Goal: Task Accomplishment & Management: Complete application form

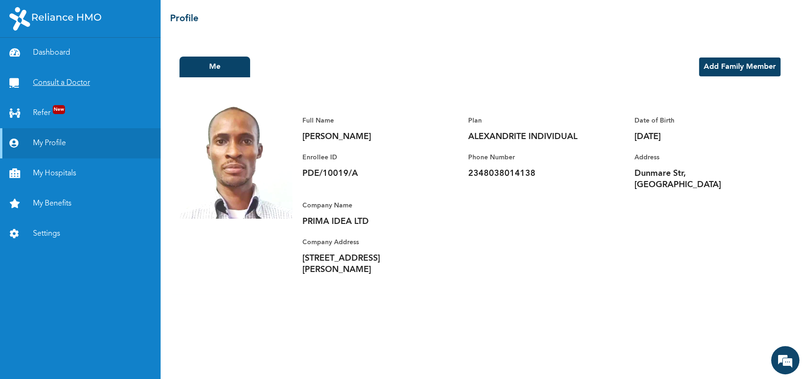
click at [71, 81] on link "Consult a Doctor" at bounding box center [80, 83] width 161 height 30
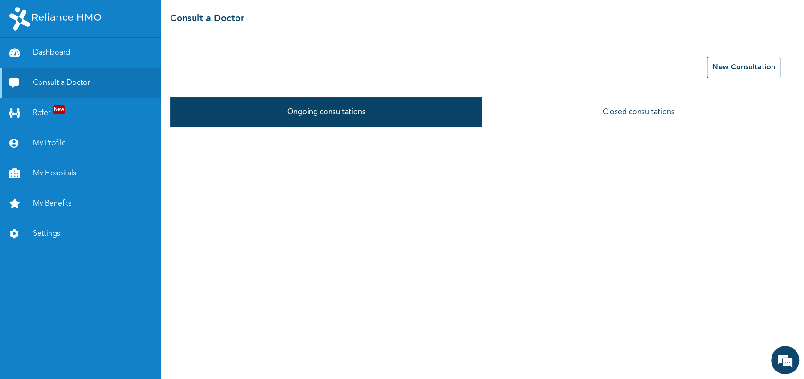
click at [722, 13] on div "☰ Consult a Doctor" at bounding box center [482, 19] width 643 height 38
click at [341, 113] on button "Ongoing consultations" at bounding box center [326, 112] width 312 height 30
click at [347, 116] on button "Ongoing consultations" at bounding box center [326, 112] width 312 height 30
click at [714, 71] on button "New Consultation" at bounding box center [743, 68] width 73 height 22
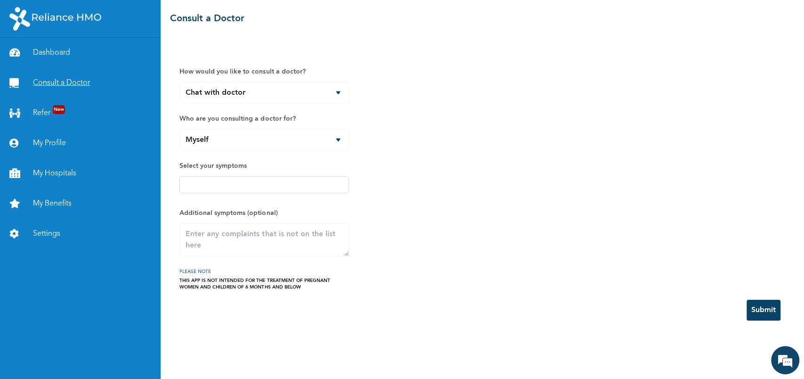
click at [70, 82] on link "Consult a Doctor" at bounding box center [80, 83] width 161 height 30
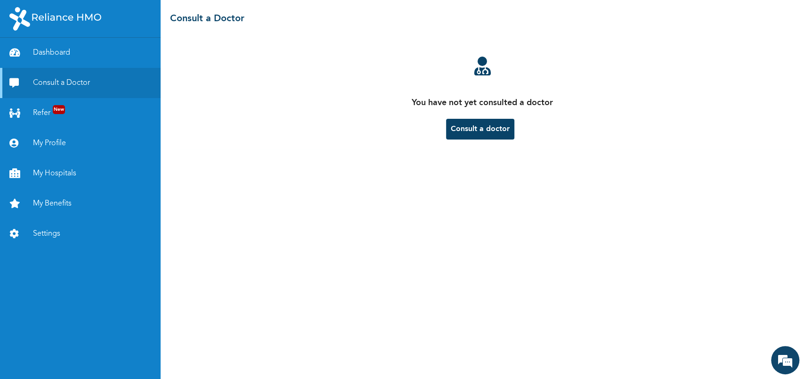
click at [488, 130] on button "Consult a doctor" at bounding box center [480, 129] width 68 height 21
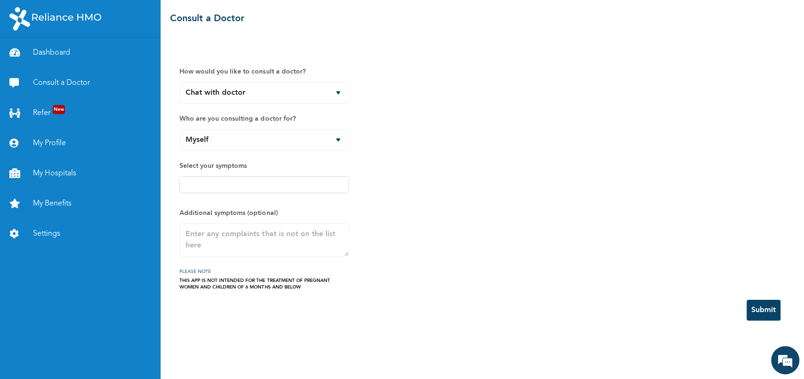
click at [281, 188] on input "text" at bounding box center [264, 184] width 164 height 11
click at [281, 184] on input "text" at bounding box center [264, 184] width 164 height 11
type input "h"
type input "Headache, Cold"
drag, startPoint x: 494, startPoint y: 220, endPoint x: 484, endPoint y: 220, distance: 9.4
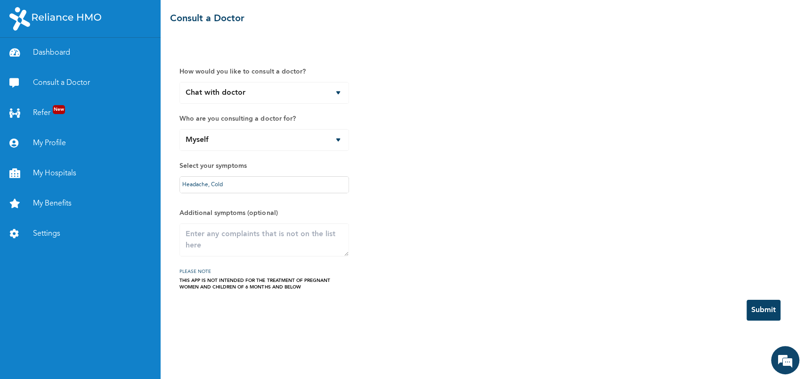
click at [490, 220] on div "How would you like to consult a doctor? Chat with doctor Phone Call Who are you…" at bounding box center [482, 174] width 606 height 234
click at [249, 233] on textarea at bounding box center [264, 239] width 170 height 33
type textarea "Blank vision that was restored after some minutes"
click at [761, 307] on button "Submit" at bounding box center [764, 310] width 34 height 21
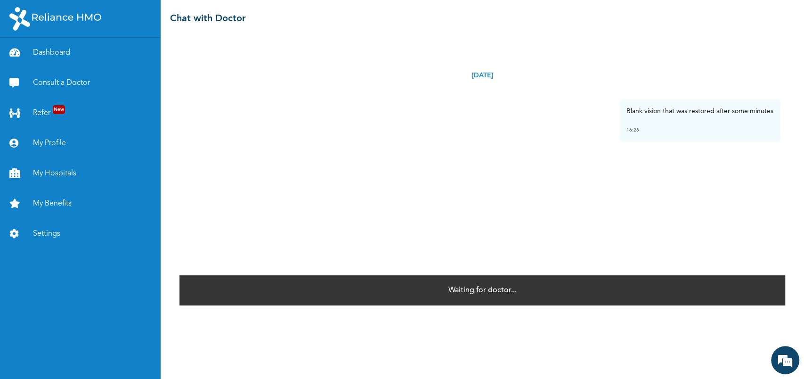
click at [519, 295] on div "Waiting for doctor..." at bounding box center [482, 289] width 606 height 31
drag, startPoint x: 240, startPoint y: 116, endPoint x: 203, endPoint y: 77, distance: 54.6
click at [240, 116] on div "Blank vision that was restored after some minutes 16:28" at bounding box center [482, 120] width 596 height 42
